Goal: Task Accomplishment & Management: Use online tool/utility

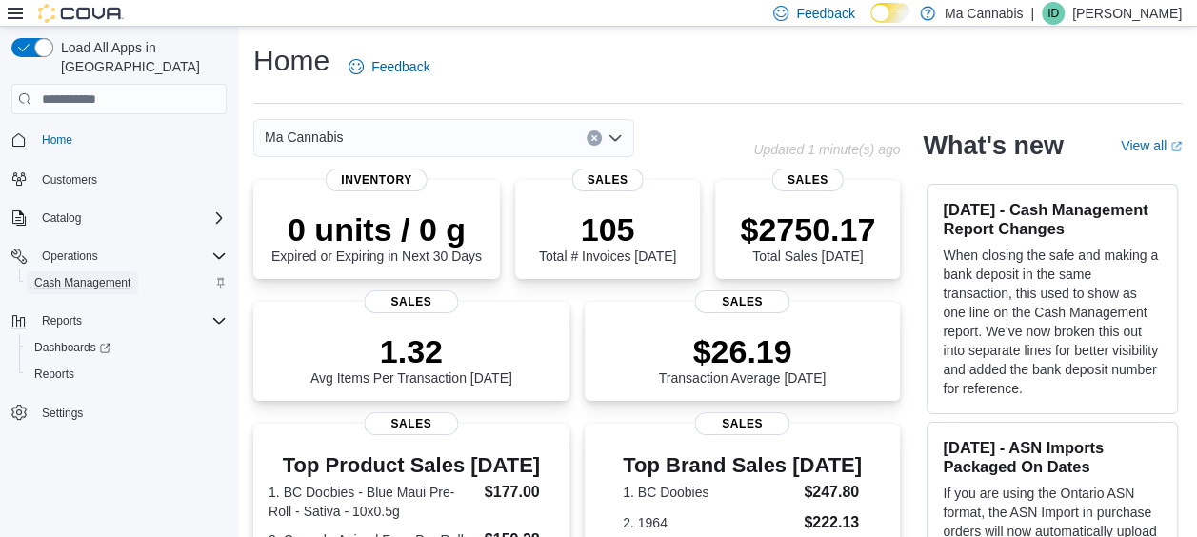
click at [113, 275] on span "Cash Management" at bounding box center [82, 282] width 96 height 15
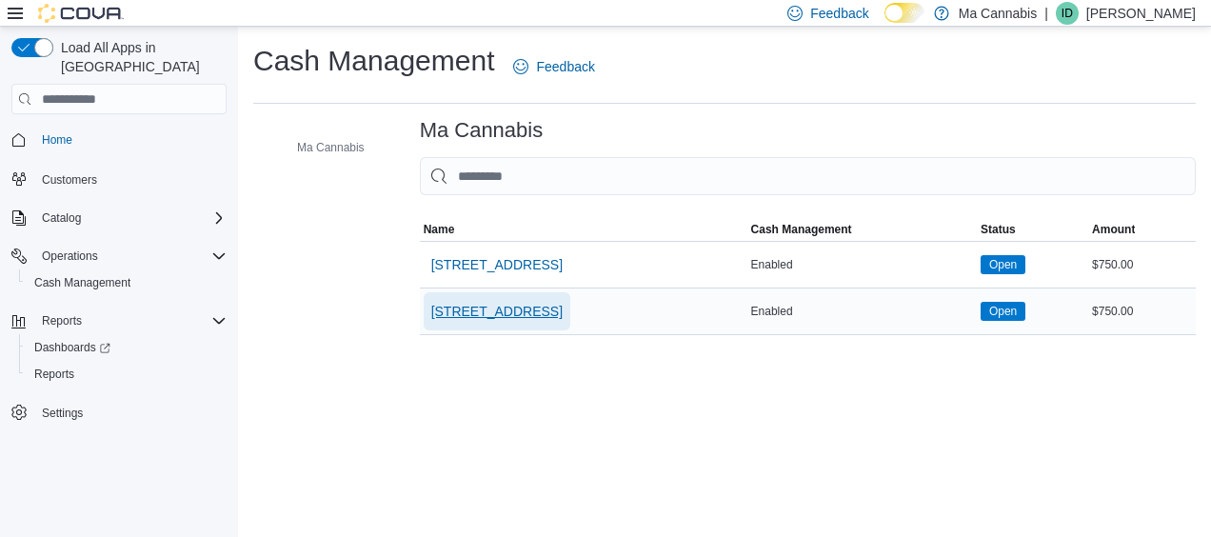
click at [455, 319] on span "[STREET_ADDRESS]" at bounding box center [496, 311] width 131 height 19
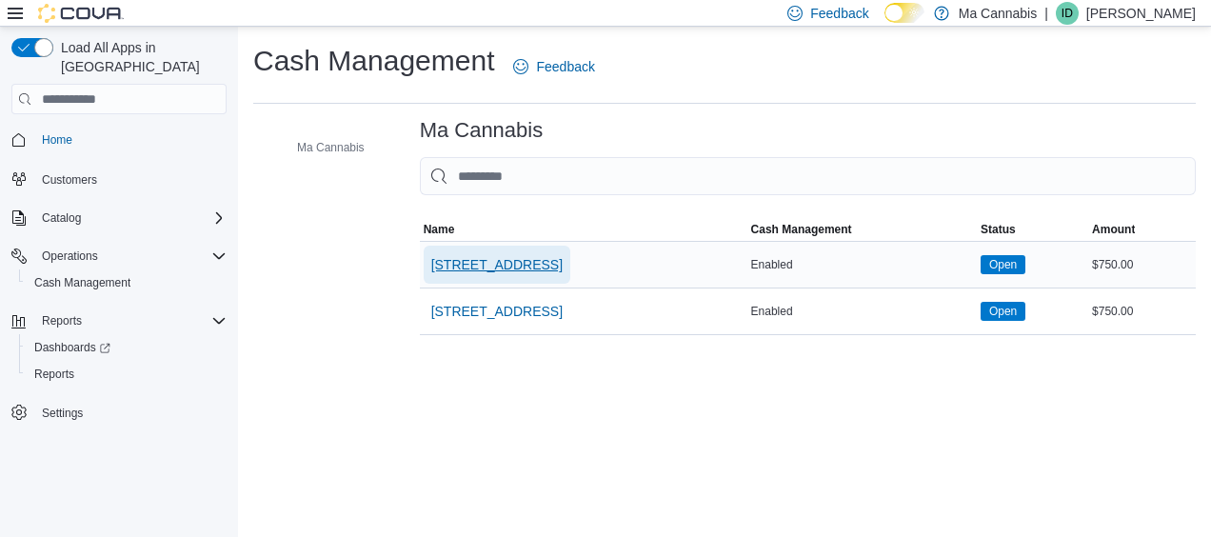
click at [512, 265] on span "[STREET_ADDRESS]" at bounding box center [496, 264] width 131 height 19
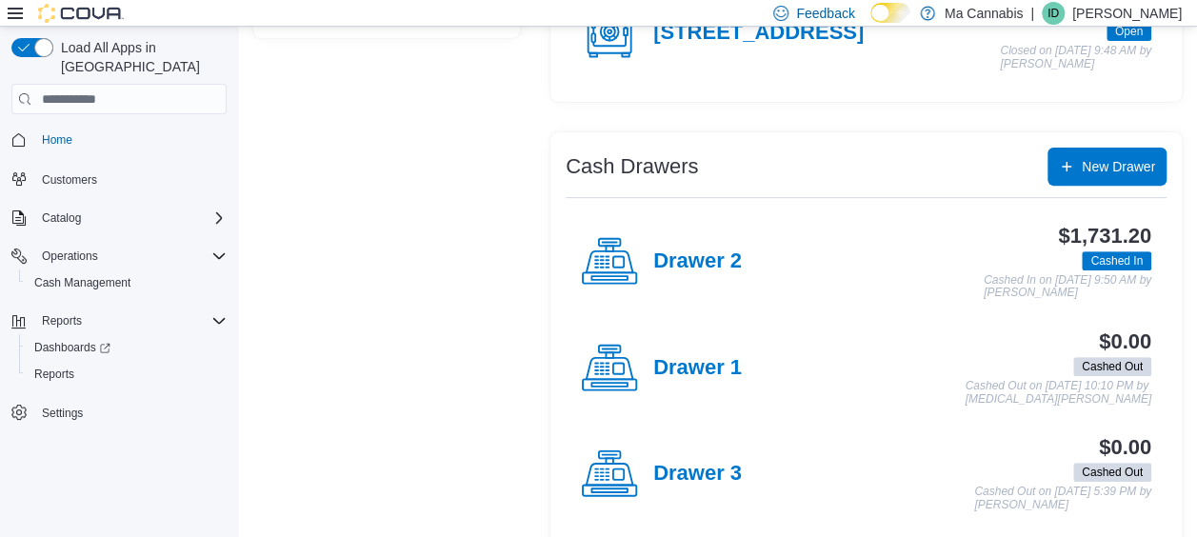
scroll to position [267, 0]
click at [713, 267] on h4 "Drawer 2" at bounding box center [697, 260] width 89 height 25
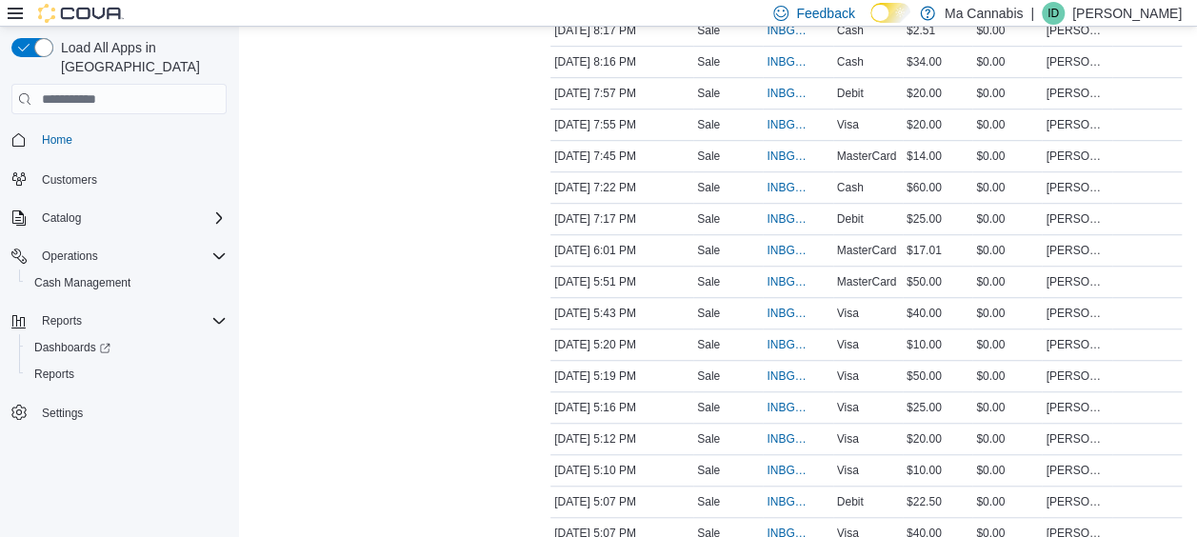
scroll to position [571, 0]
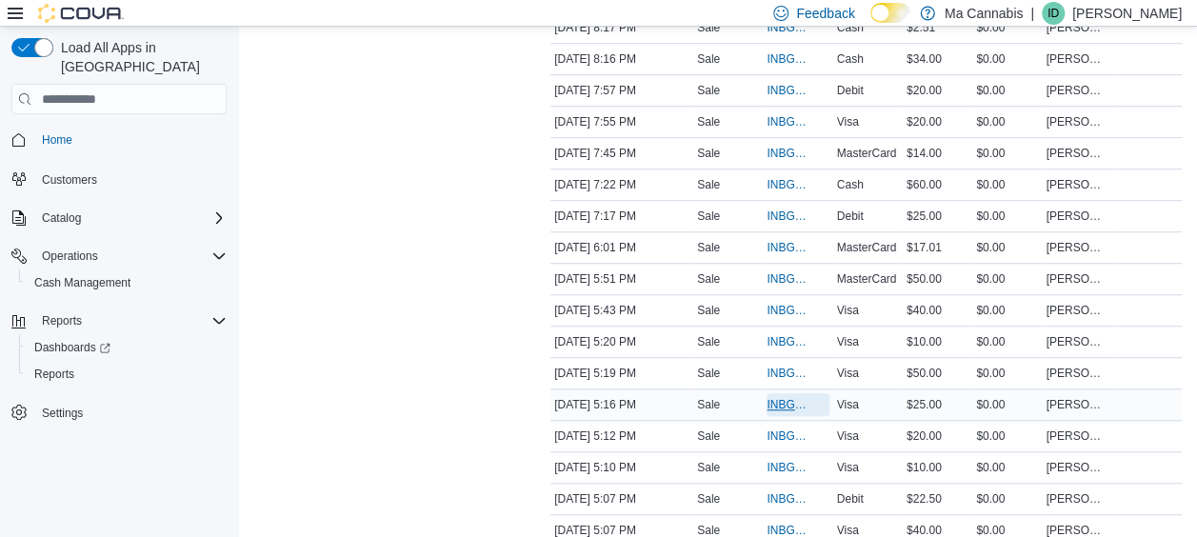
click at [777, 397] on span "INBGCP-117334" at bounding box center [787, 404] width 43 height 15
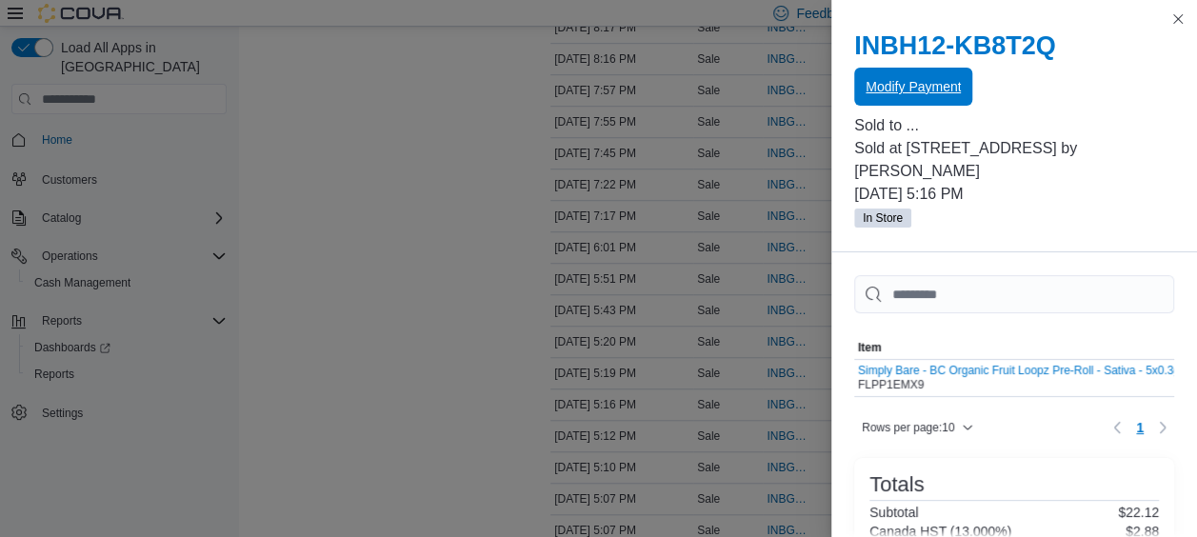
click at [893, 82] on span "Modify Payment" at bounding box center [912, 86] width 95 height 19
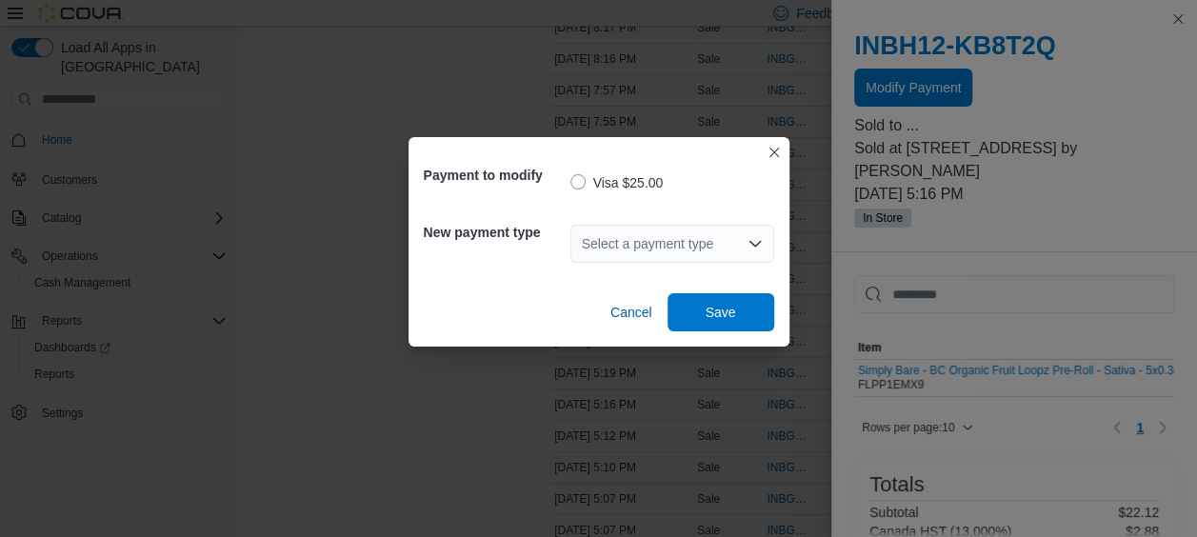
click at [731, 242] on div "Select a payment type" at bounding box center [672, 244] width 204 height 38
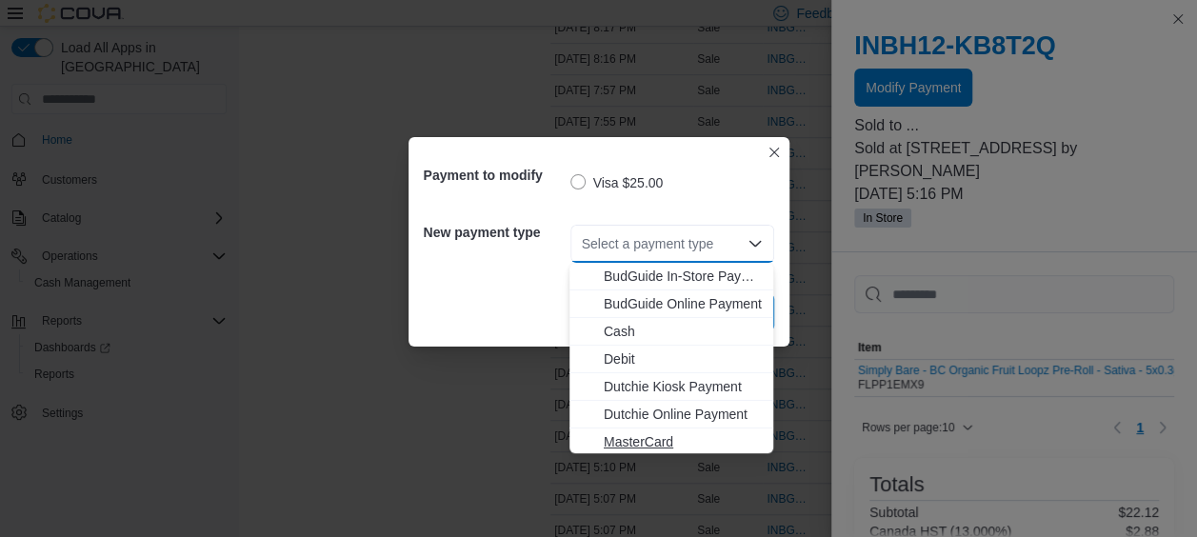
click at [619, 437] on span "MasterCard" at bounding box center [683, 441] width 158 height 19
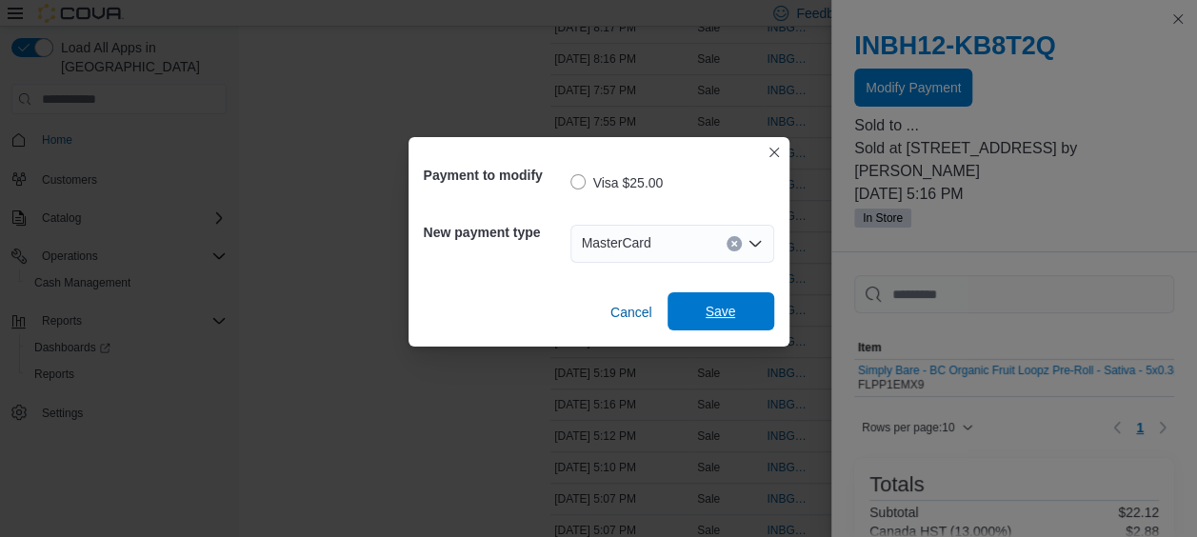
click at [733, 307] on span "Save" at bounding box center [720, 311] width 30 height 19
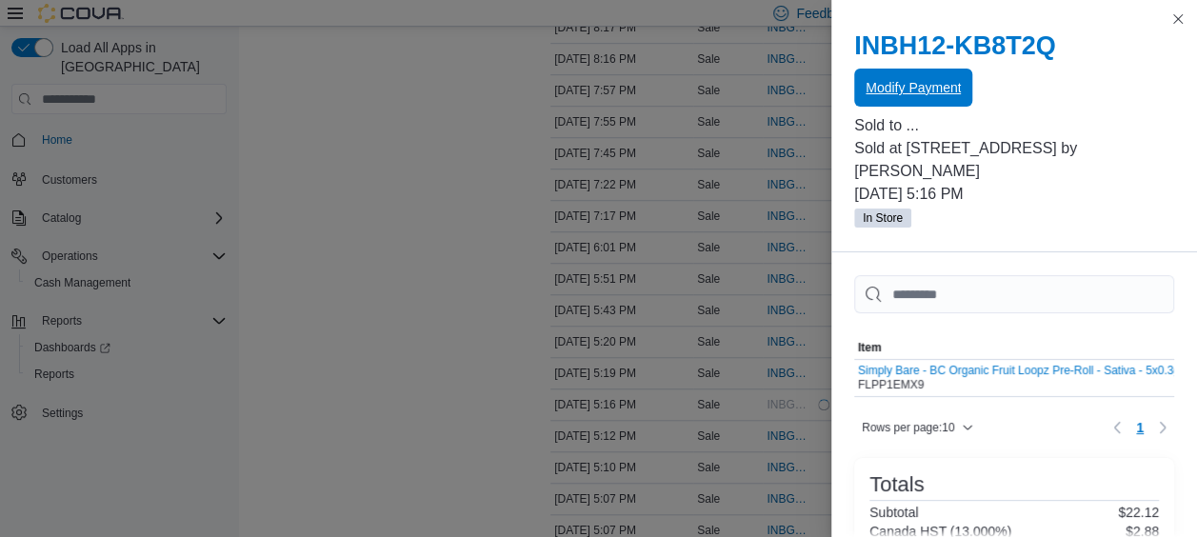
scroll to position [0, 0]
